Goal: Transaction & Acquisition: Download file/media

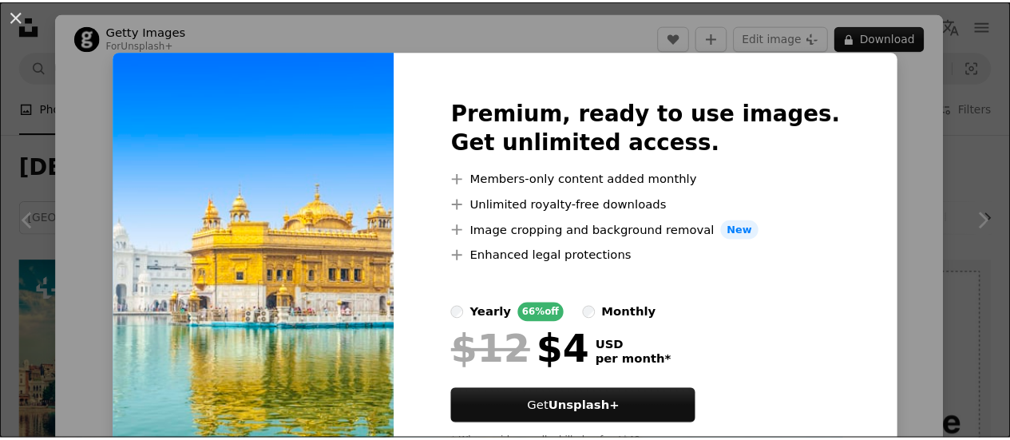
scroll to position [889, 0]
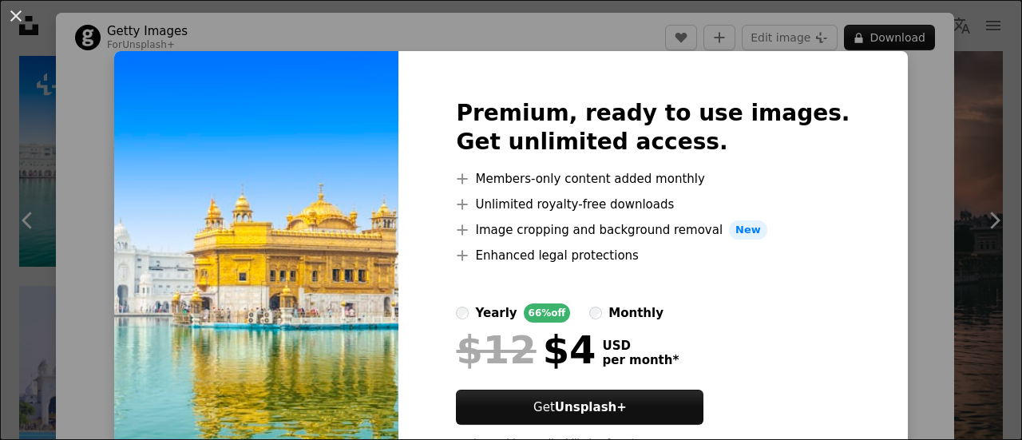
click at [866, 73] on div "An X shape Premium, ready to use images. Get unlimited access. A plus sign Memb…" at bounding box center [511, 220] width 1022 height 440
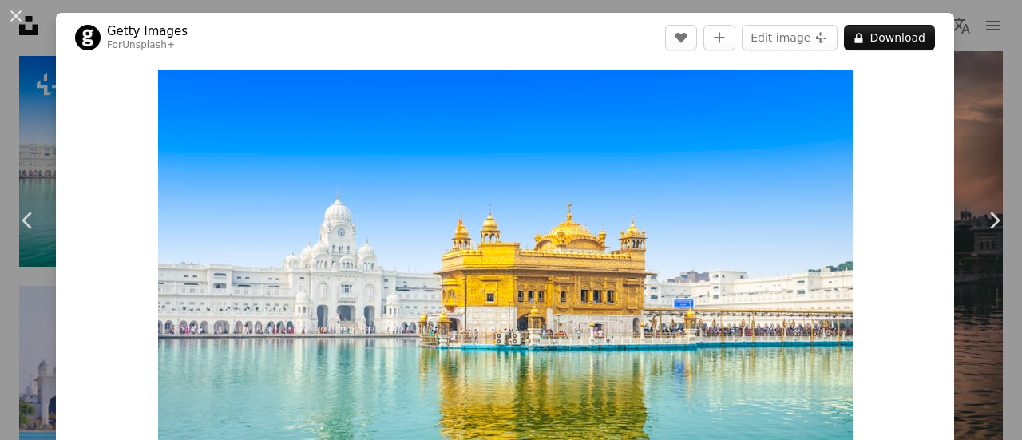
click at [968, 76] on div "An X shape Chevron left Chevron right Getty Images For Unsplash+ A heart A plus…" at bounding box center [511, 220] width 1022 height 440
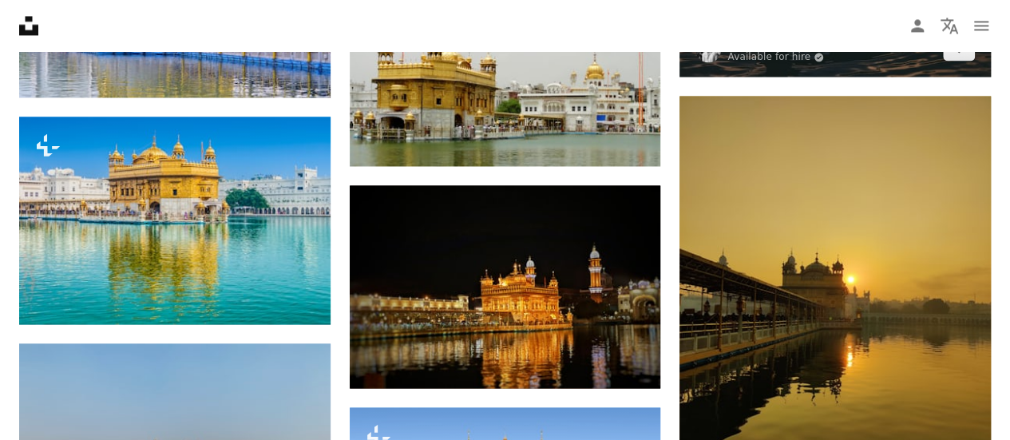
scroll to position [1274, 0]
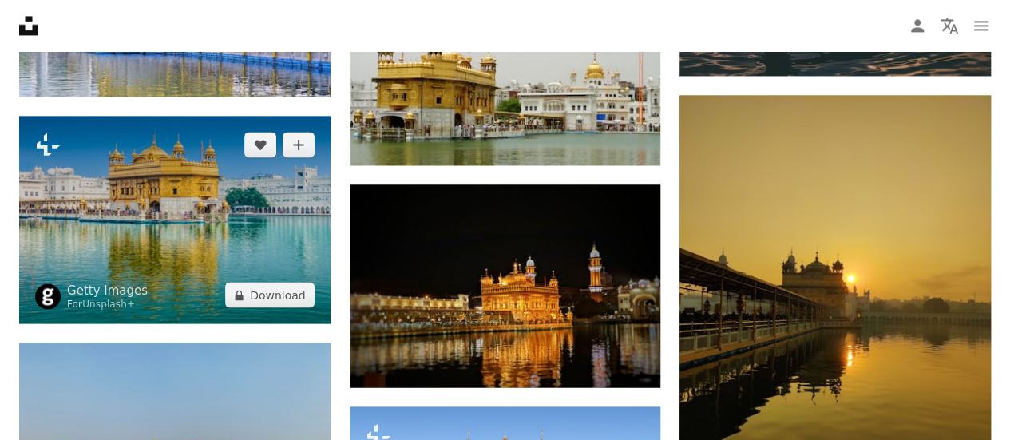
click at [245, 231] on img at bounding box center [174, 220] width 311 height 208
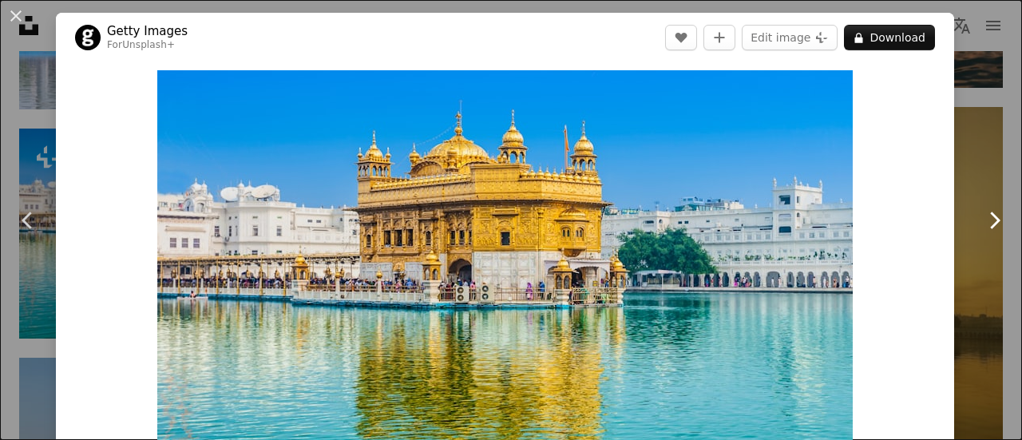
click at [966, 172] on link "Chevron right" at bounding box center [994, 220] width 56 height 153
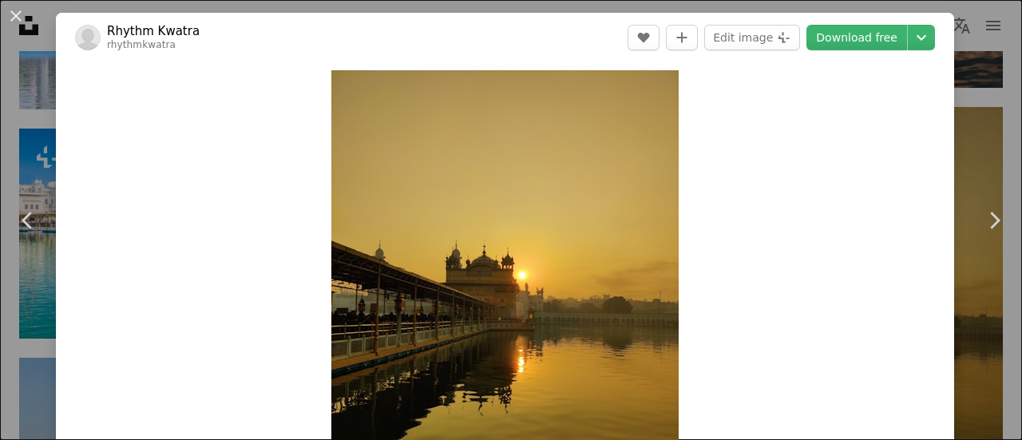
click at [982, 132] on div "An X shape Chevron left Chevron right Rhythm [PERSON_NAME] rhythmkwatra A heart…" at bounding box center [511, 220] width 1022 height 440
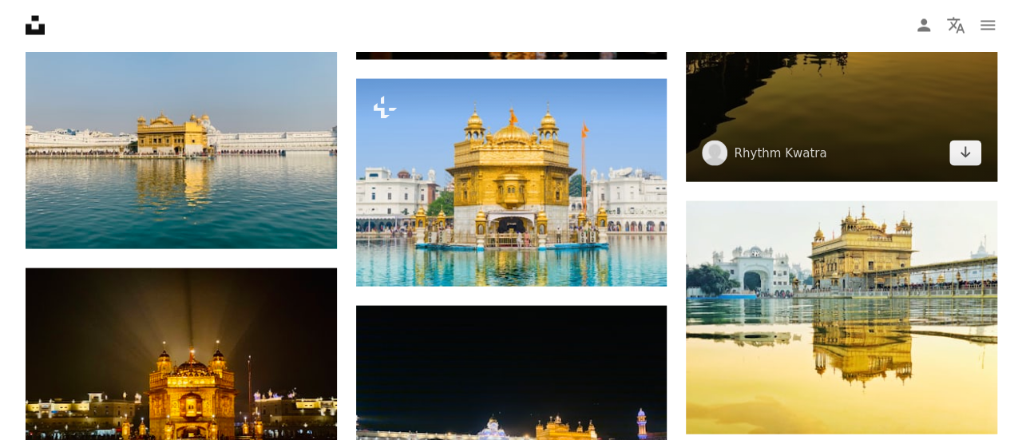
scroll to position [1602, 0]
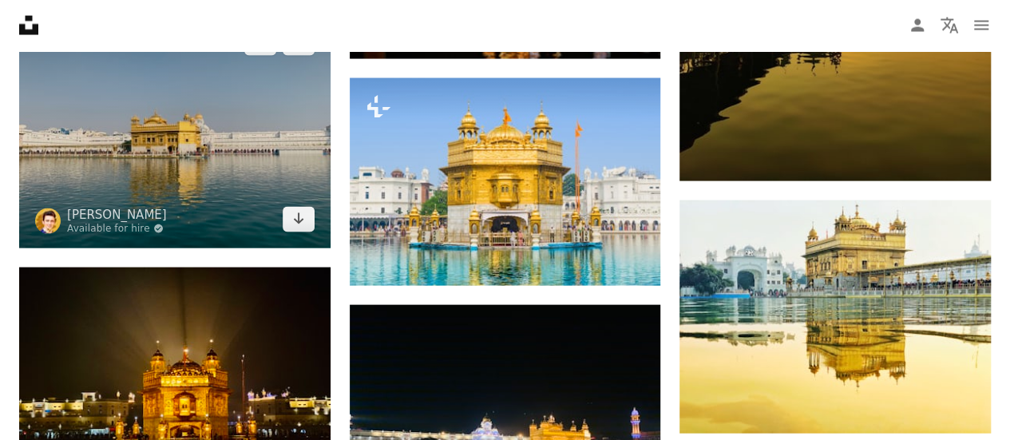
click at [157, 205] on img at bounding box center [174, 130] width 311 height 233
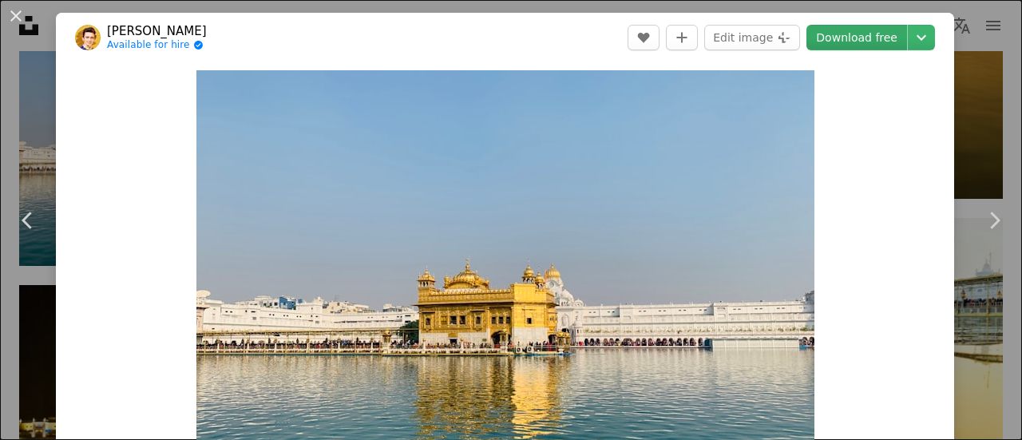
click at [878, 26] on link "Download free" at bounding box center [857, 38] width 101 height 26
